Goal: Task Accomplishment & Management: Manage account settings

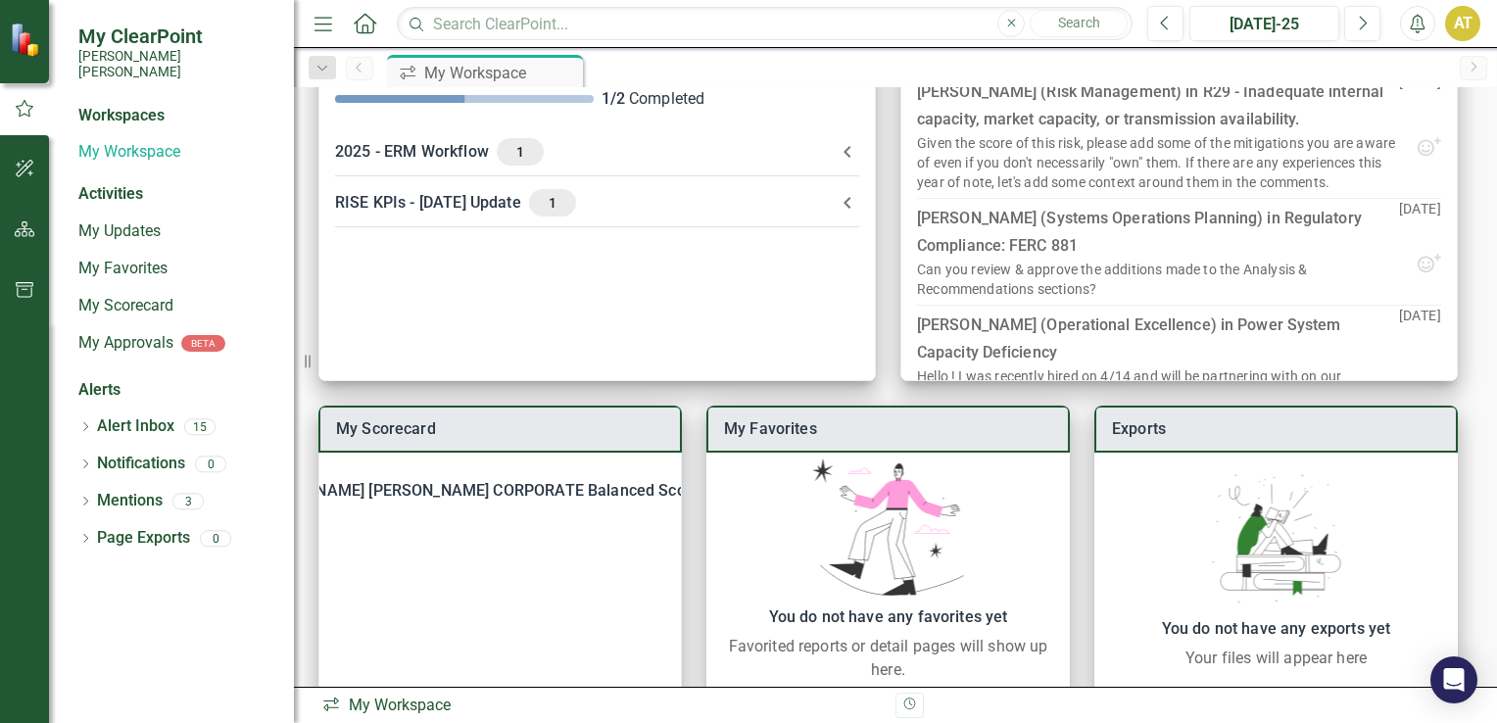
scroll to position [167, 0]
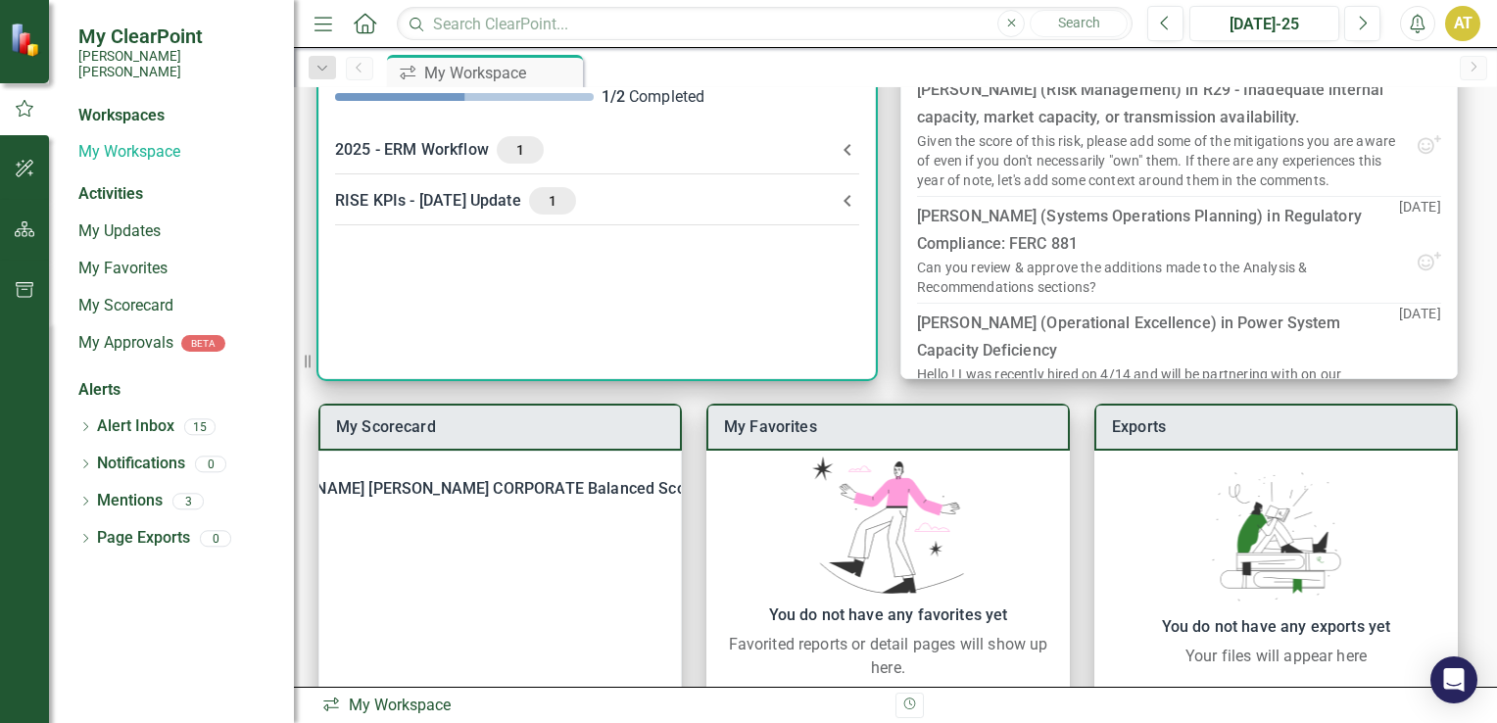
click at [529, 198] on div "1" at bounding box center [552, 200] width 47 height 27
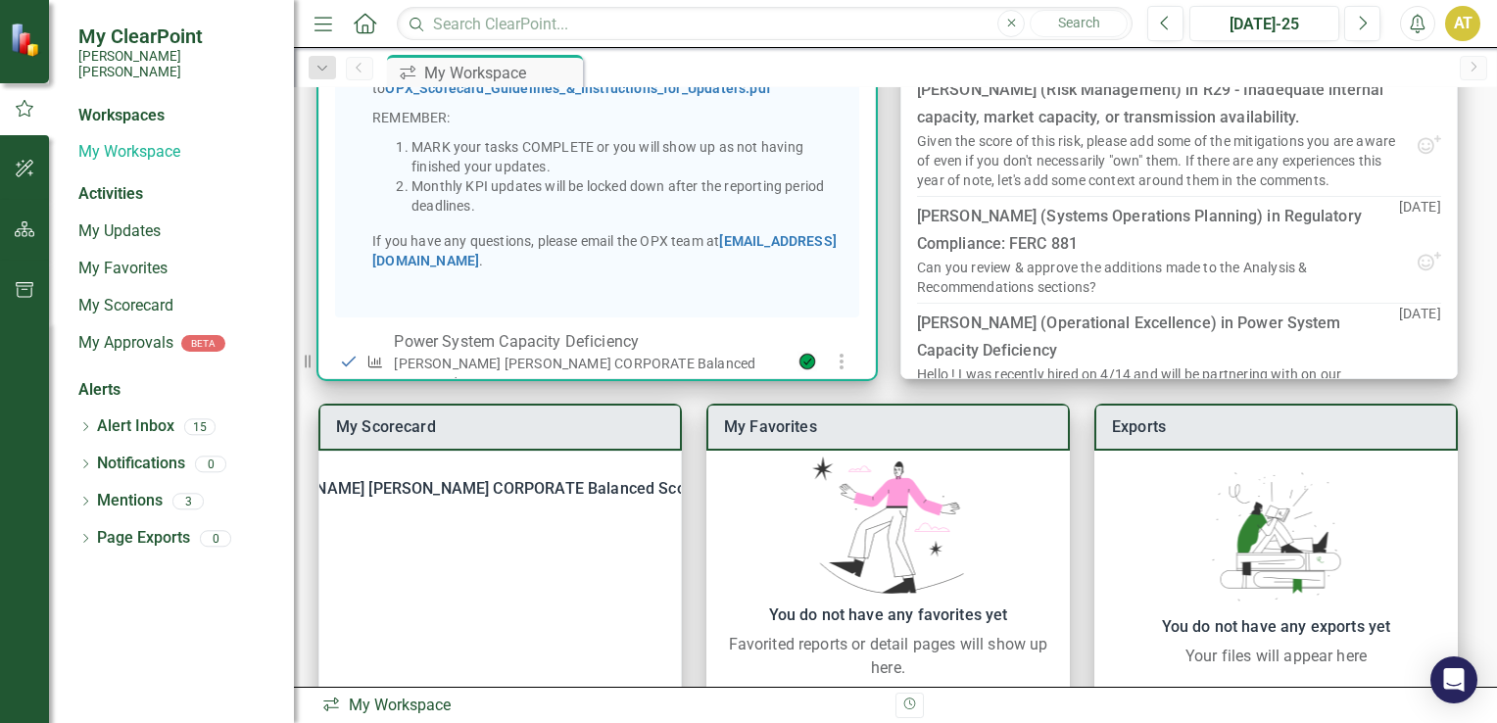
scroll to position [462, 0]
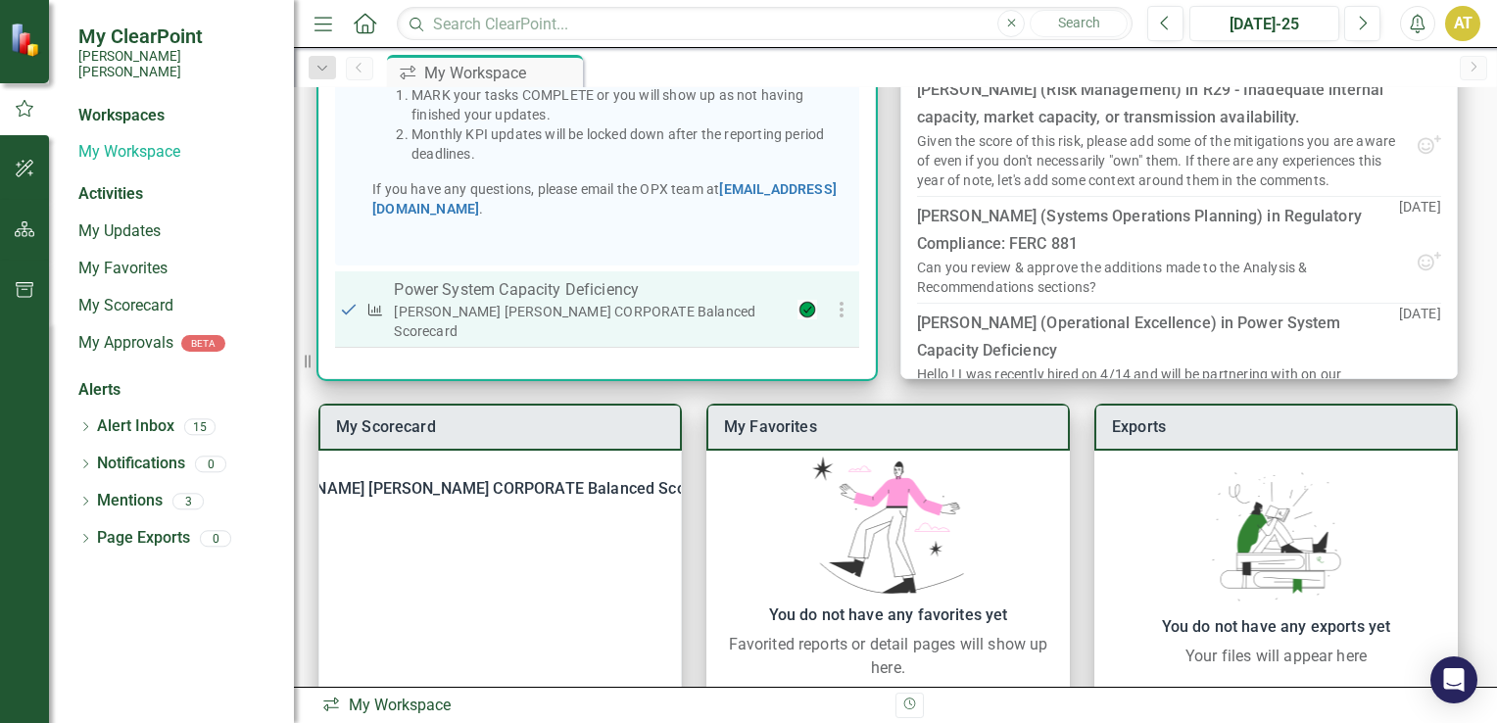
click at [539, 302] on p "Power System Capacity Deficiency" at bounding box center [589, 290] width 390 height 24
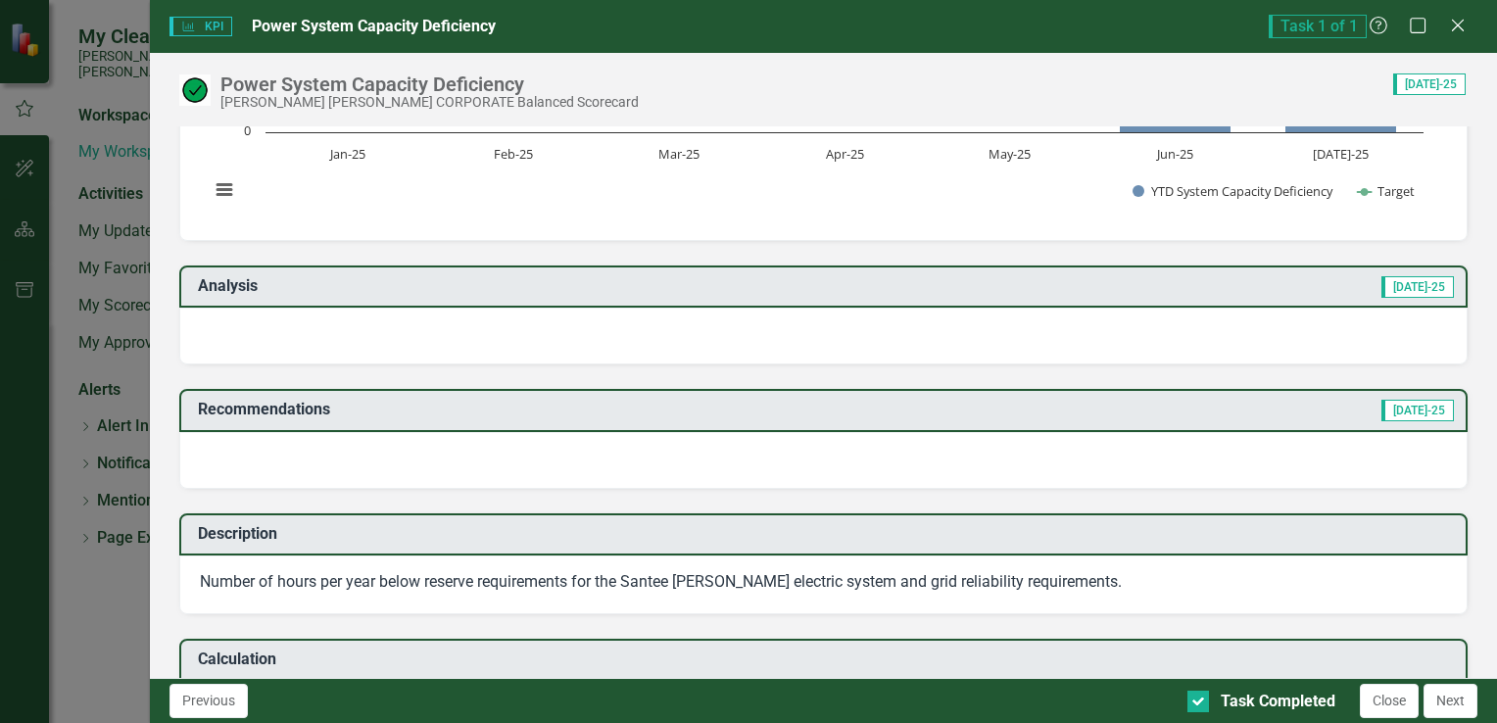
scroll to position [324, 0]
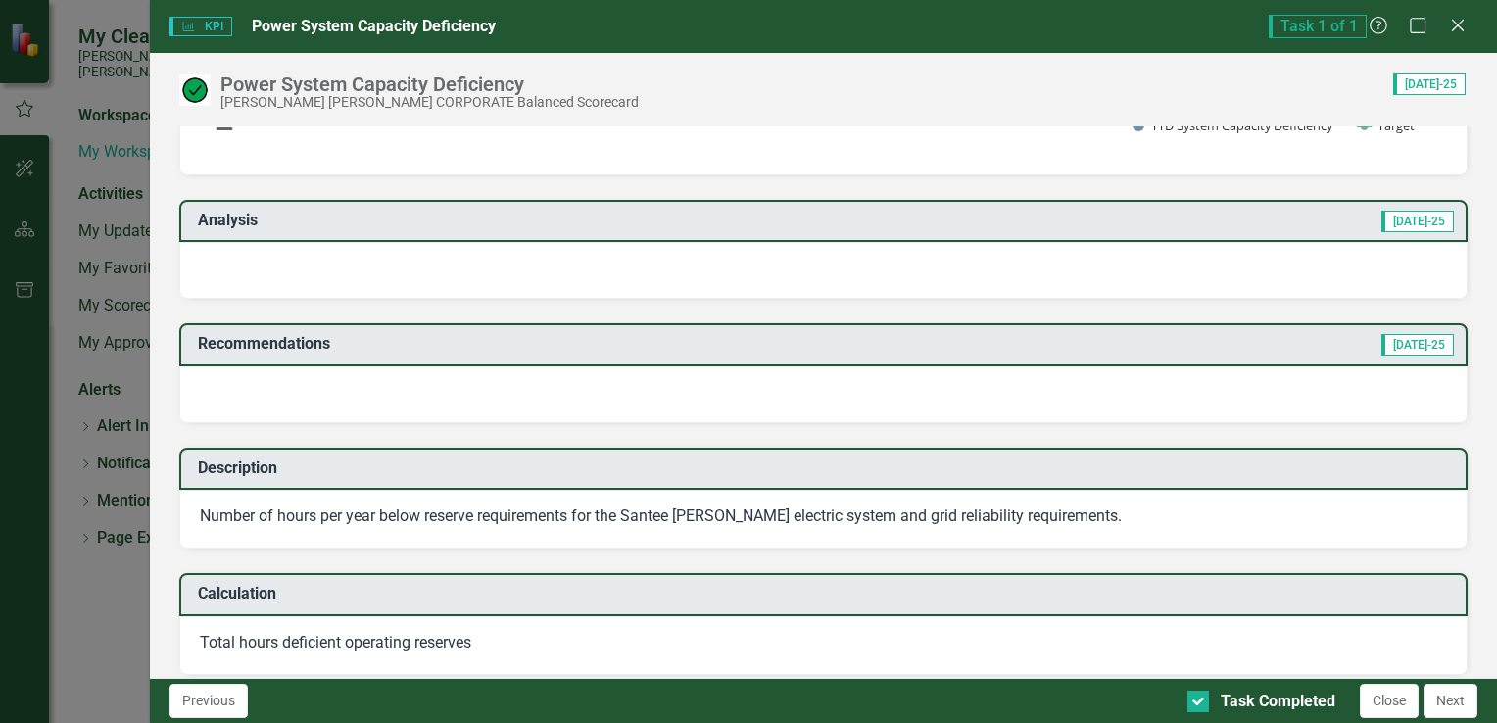
click at [364, 262] on div at bounding box center [823, 270] width 1288 height 57
click at [358, 280] on div at bounding box center [823, 270] width 1288 height 57
click at [656, 265] on div at bounding box center [823, 270] width 1288 height 57
click at [656, 264] on div at bounding box center [823, 270] width 1288 height 57
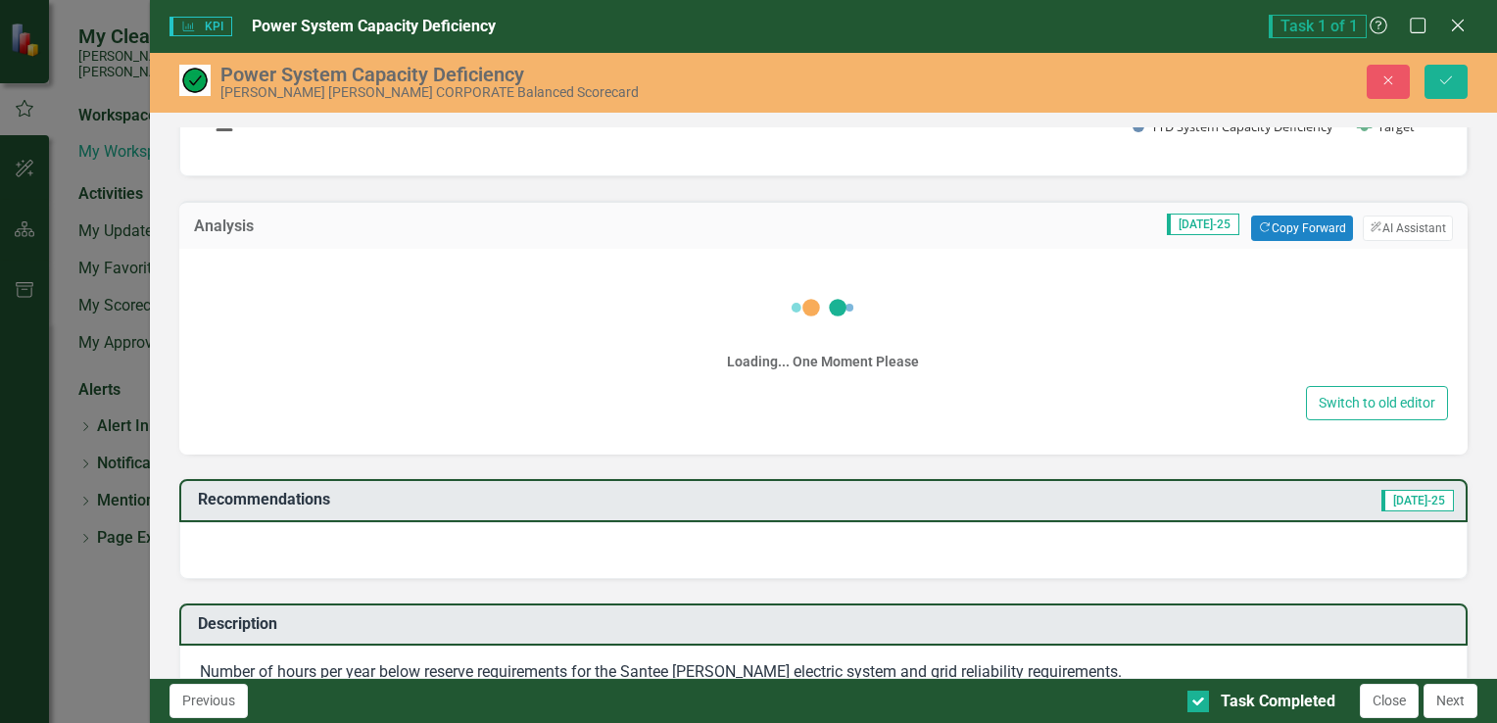
click at [656, 268] on div "Loading... One Moment Please" at bounding box center [823, 324] width 1249 height 113
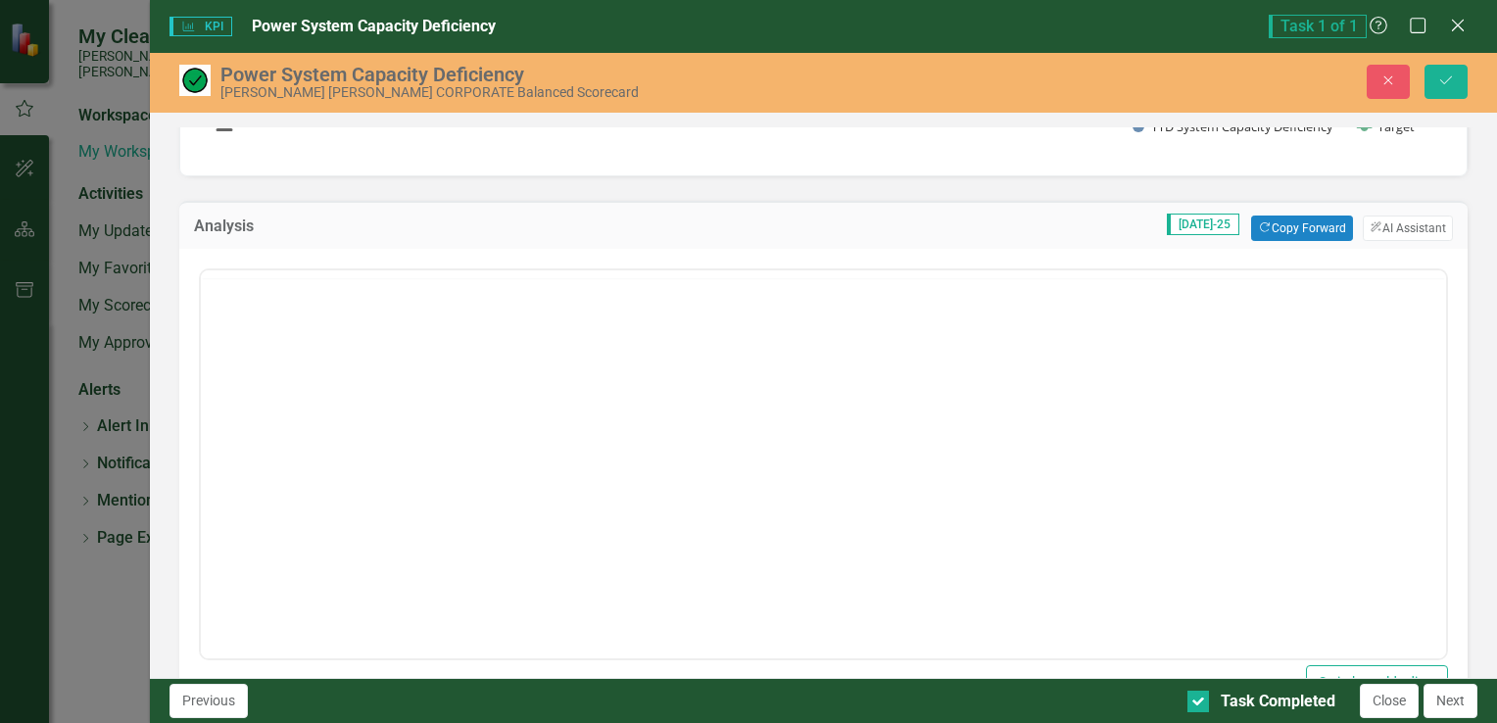
scroll to position [0, 0]
click at [402, 279] on html at bounding box center [822, 425] width 1245 height 294
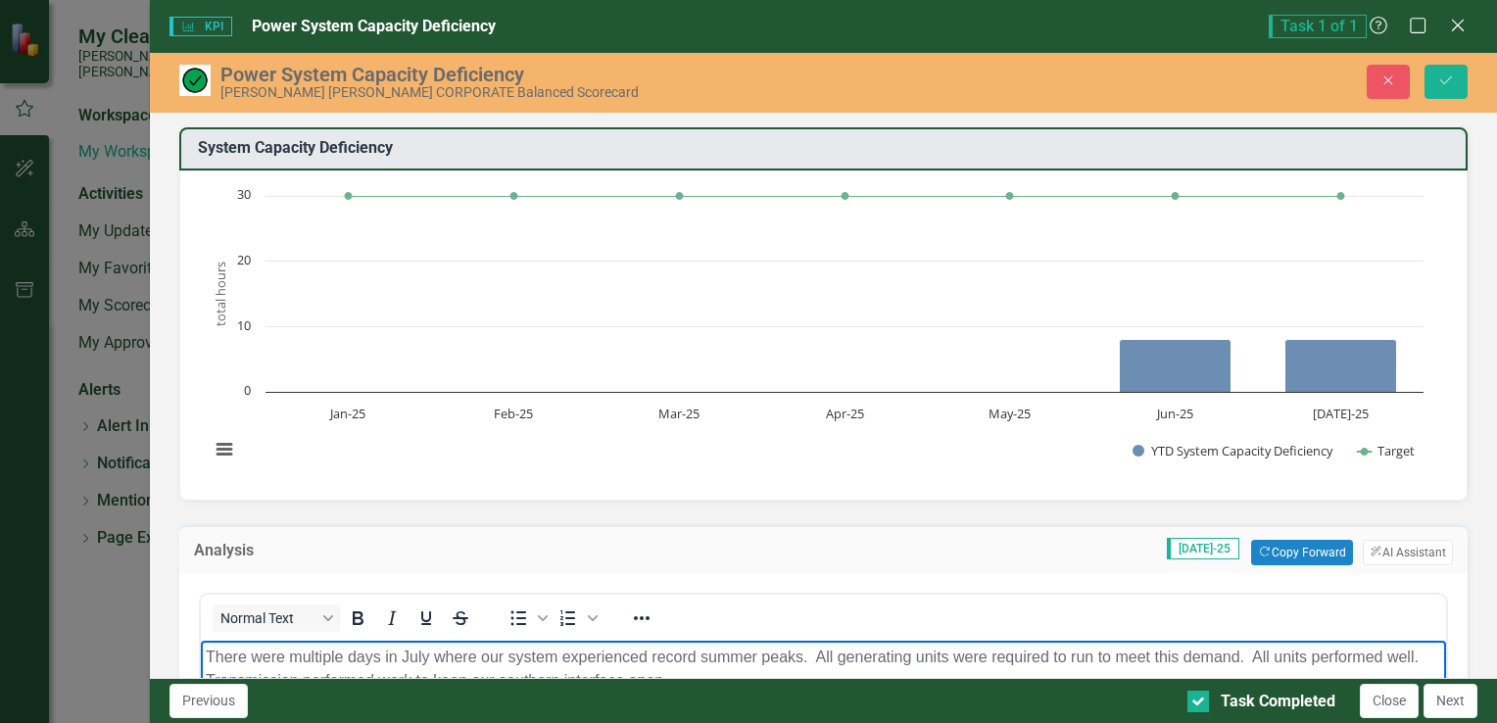
scroll to position [324, 0]
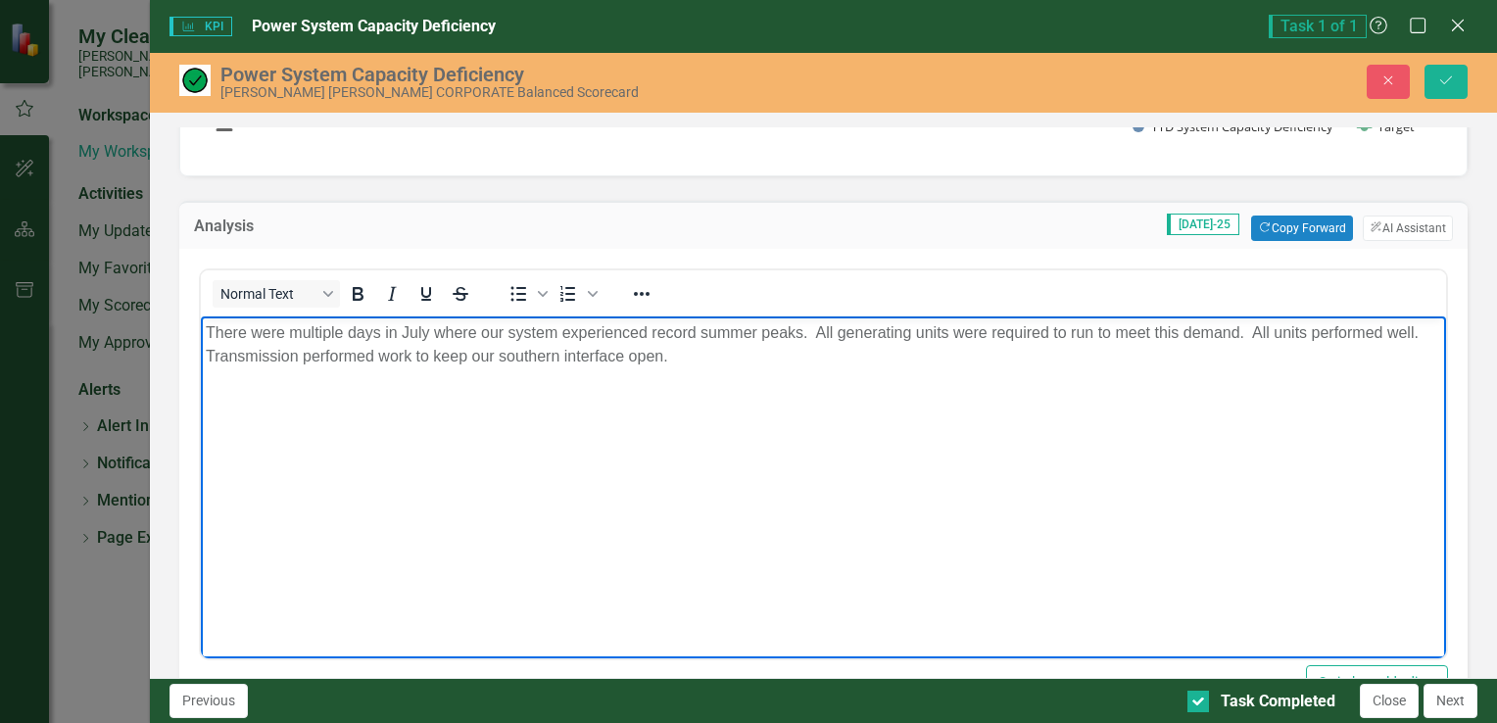
click at [416, 357] on p "There were multiple days in July where our system experienced record summer pea…" at bounding box center [822, 344] width 1235 height 47
click at [1033, 359] on p "There were multiple days in July where our system experienced record summer pea…" at bounding box center [822, 344] width 1235 height 47
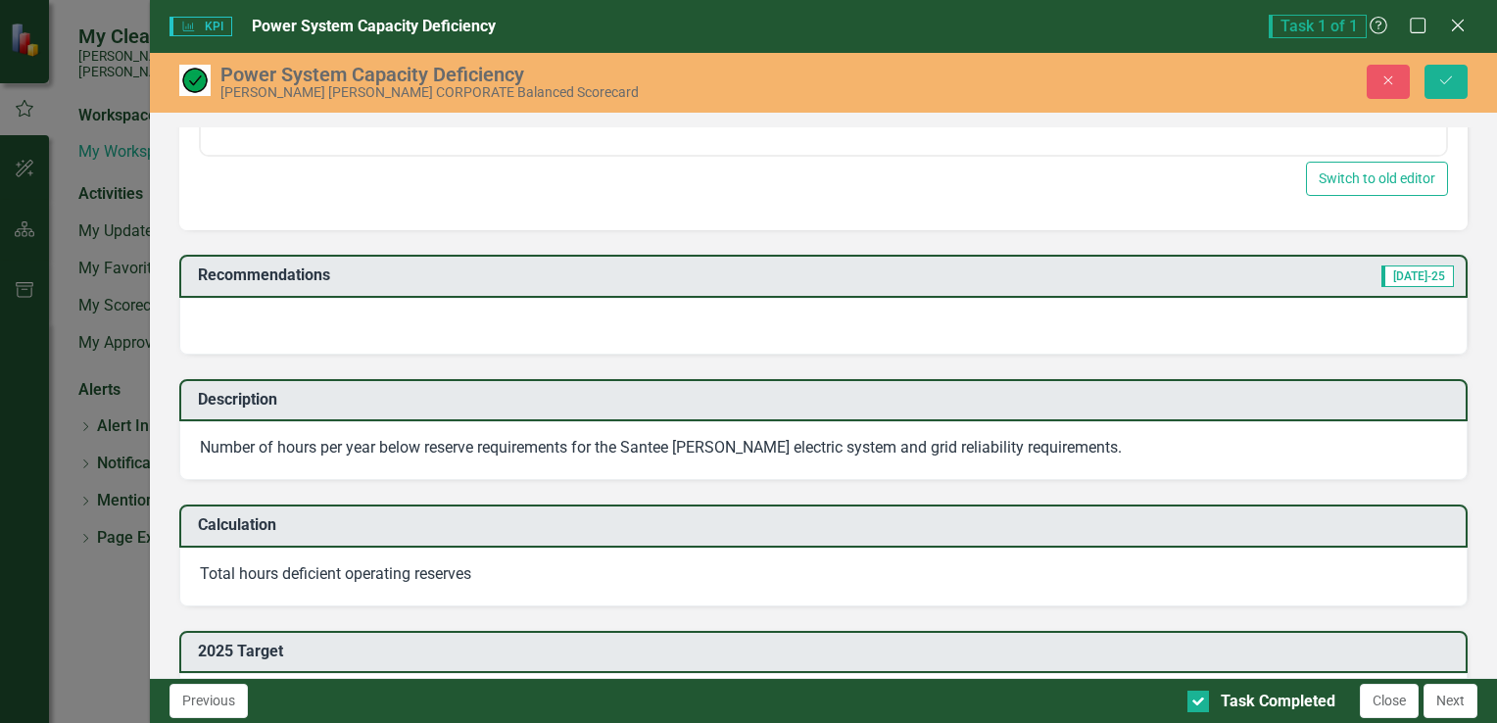
scroll to position [829, 0]
click at [1012, 313] on div at bounding box center [823, 325] width 1288 height 57
click at [1194, 314] on div at bounding box center [823, 325] width 1288 height 57
click at [426, 331] on div at bounding box center [823, 325] width 1288 height 57
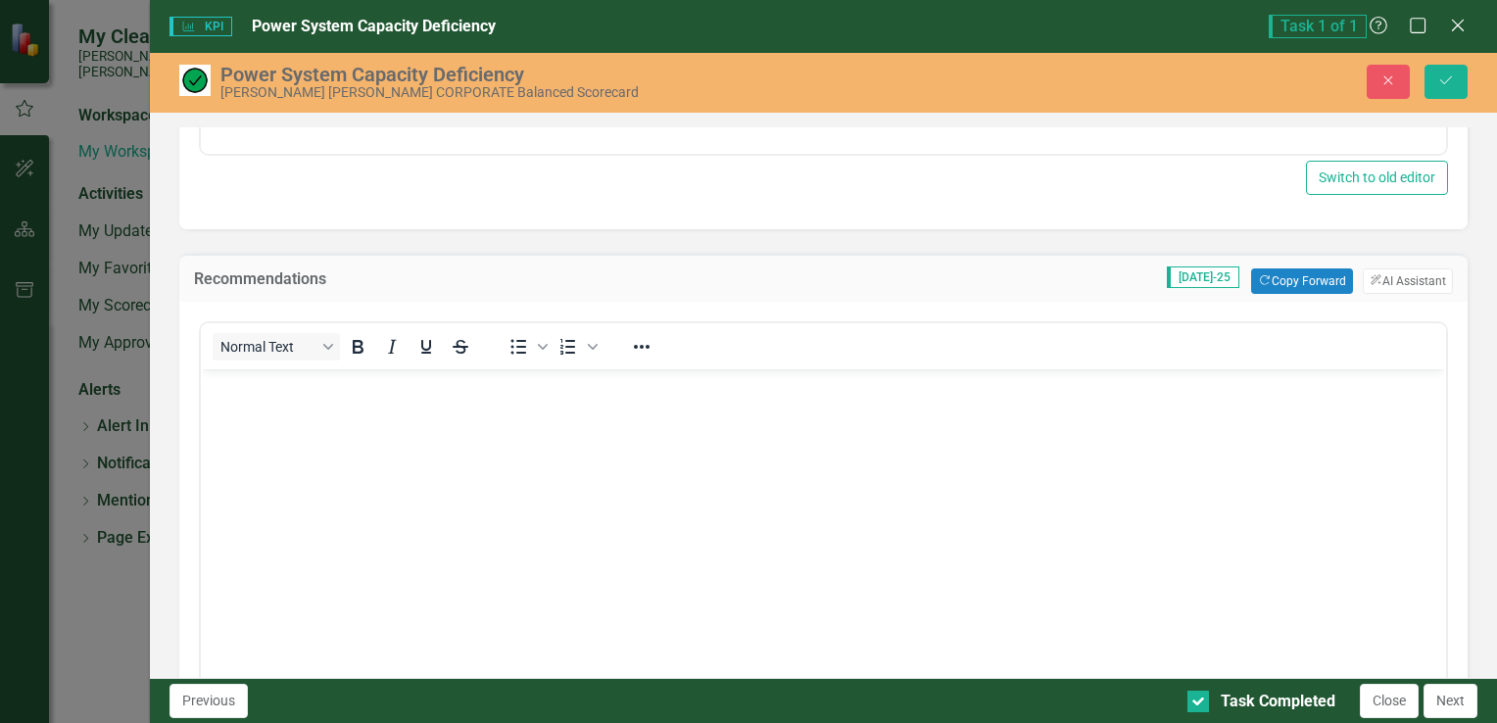
scroll to position [0, 0]
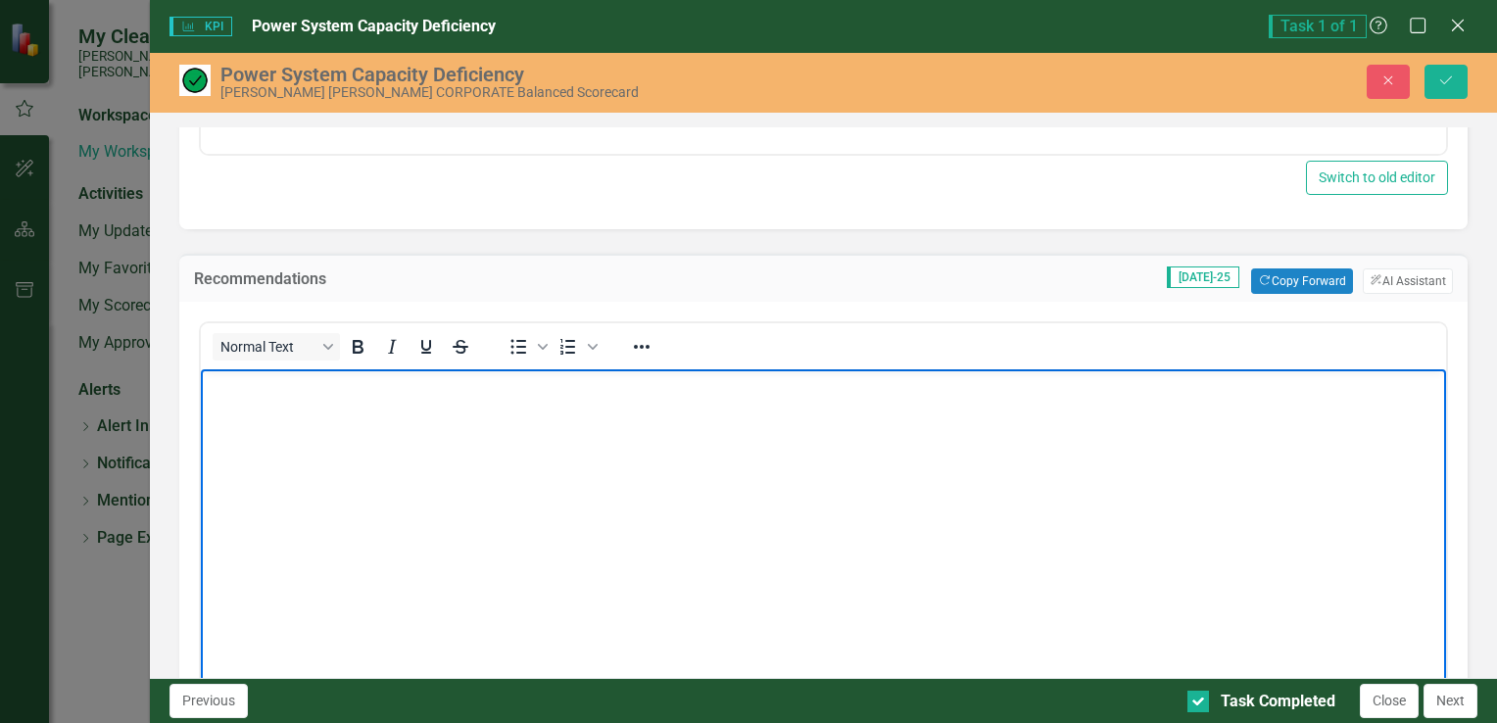
click at [279, 401] on body "Rich Text Area. Press ALT-0 for help." at bounding box center [822, 516] width 1245 height 294
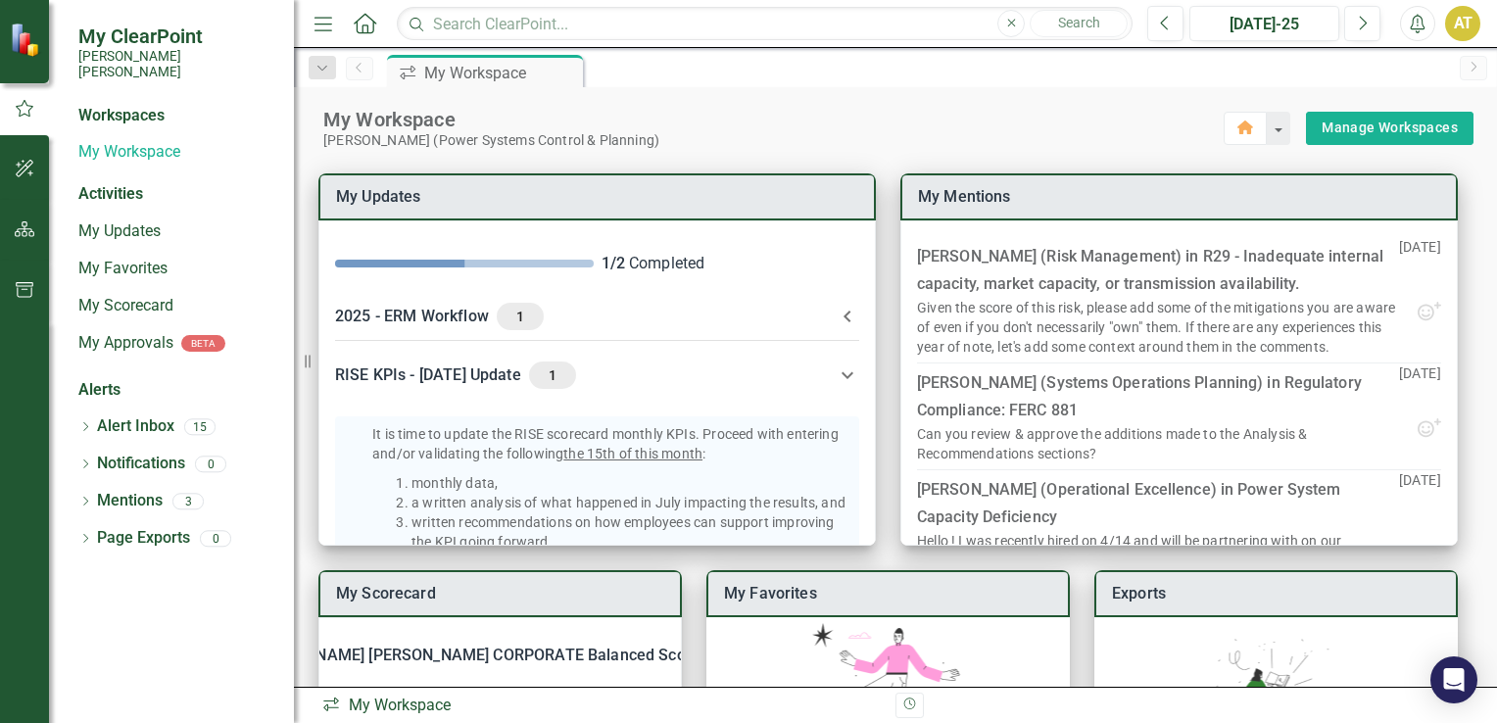
scroll to position [462, 0]
